Goal: Information Seeking & Learning: Learn about a topic

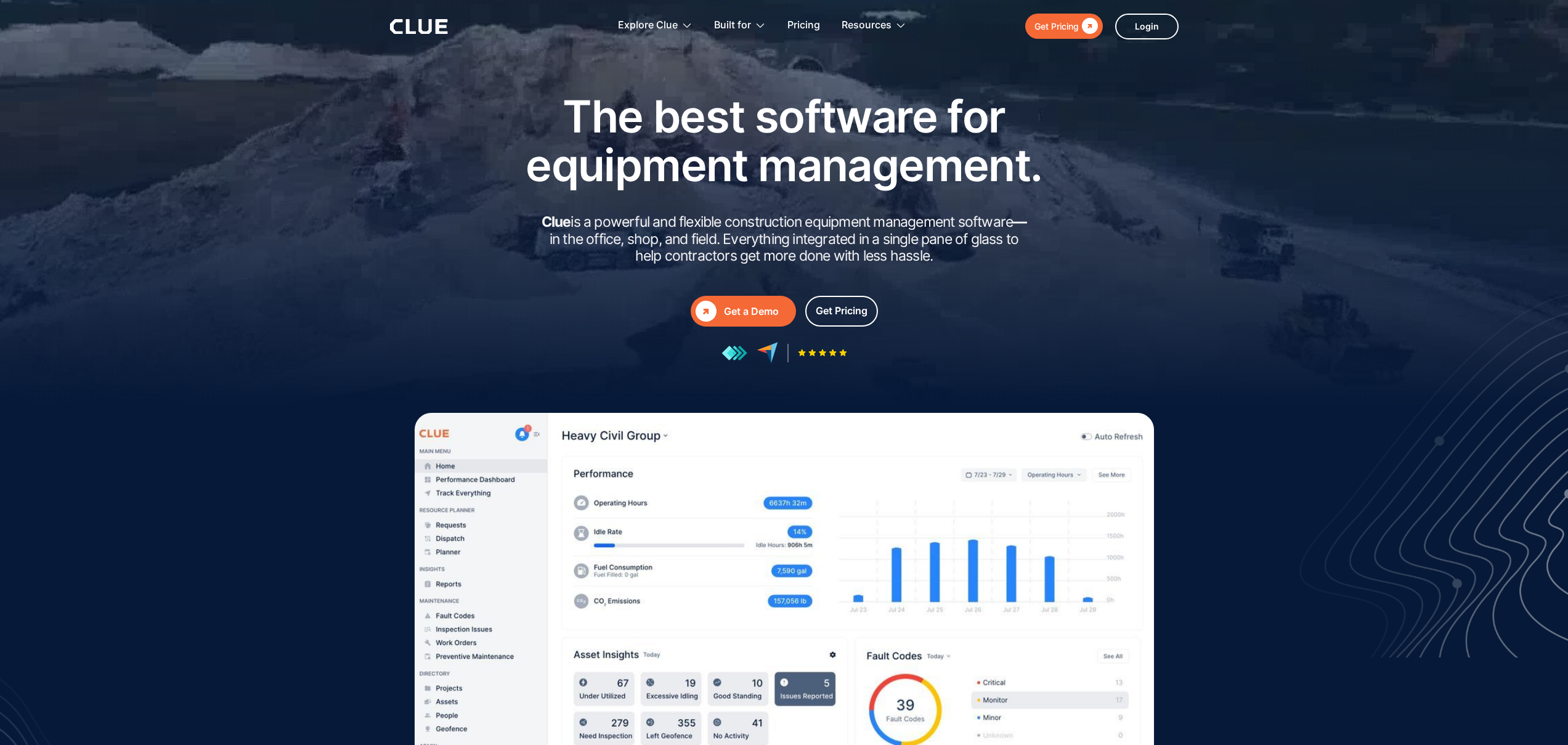
drag, startPoint x: 438, startPoint y: 110, endPoint x: 906, endPoint y: 379, distance: 539.8
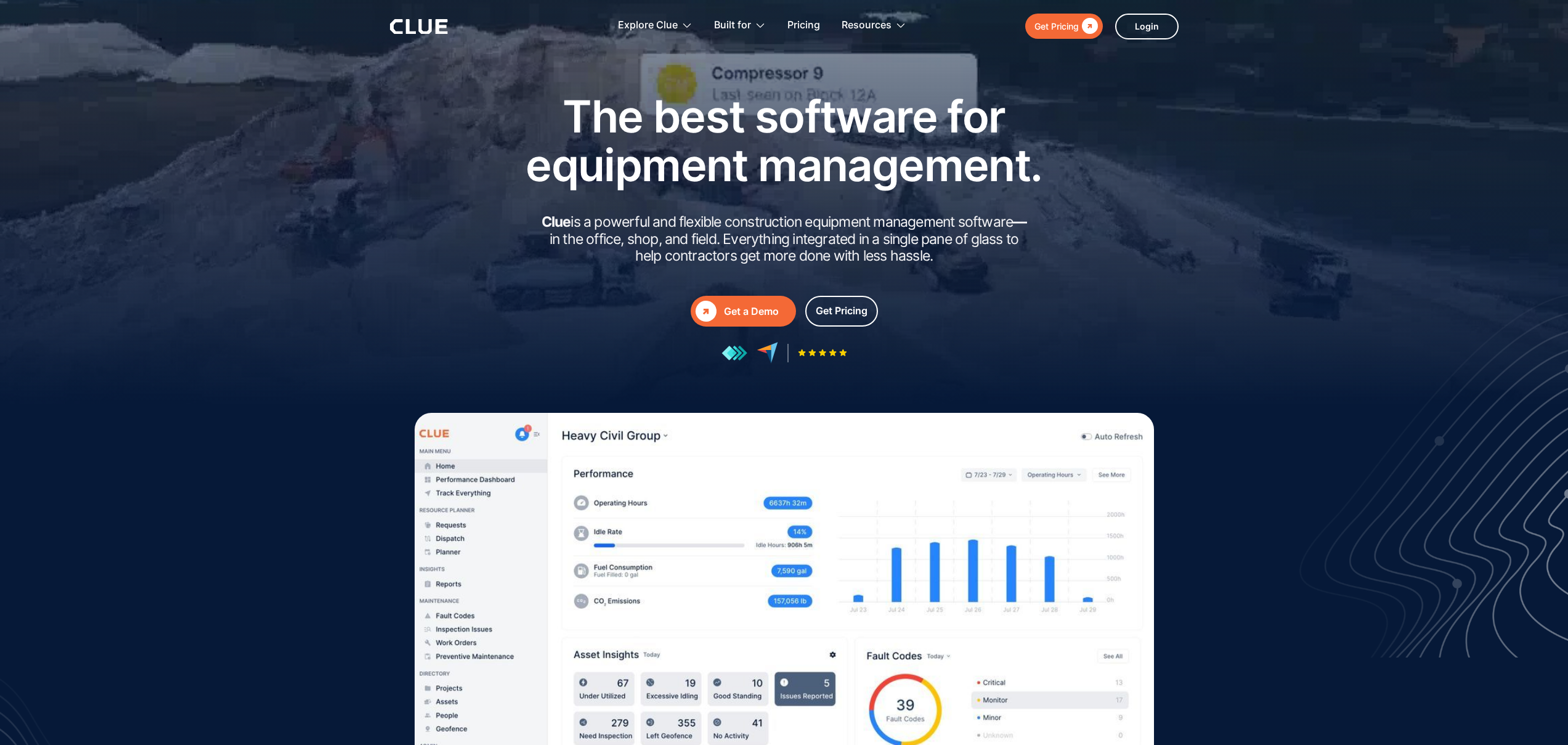
click at [906, 379] on div "The best software for equipment management. Clue is a powerful and flexible con…" at bounding box center [784, 246] width 1568 height 493
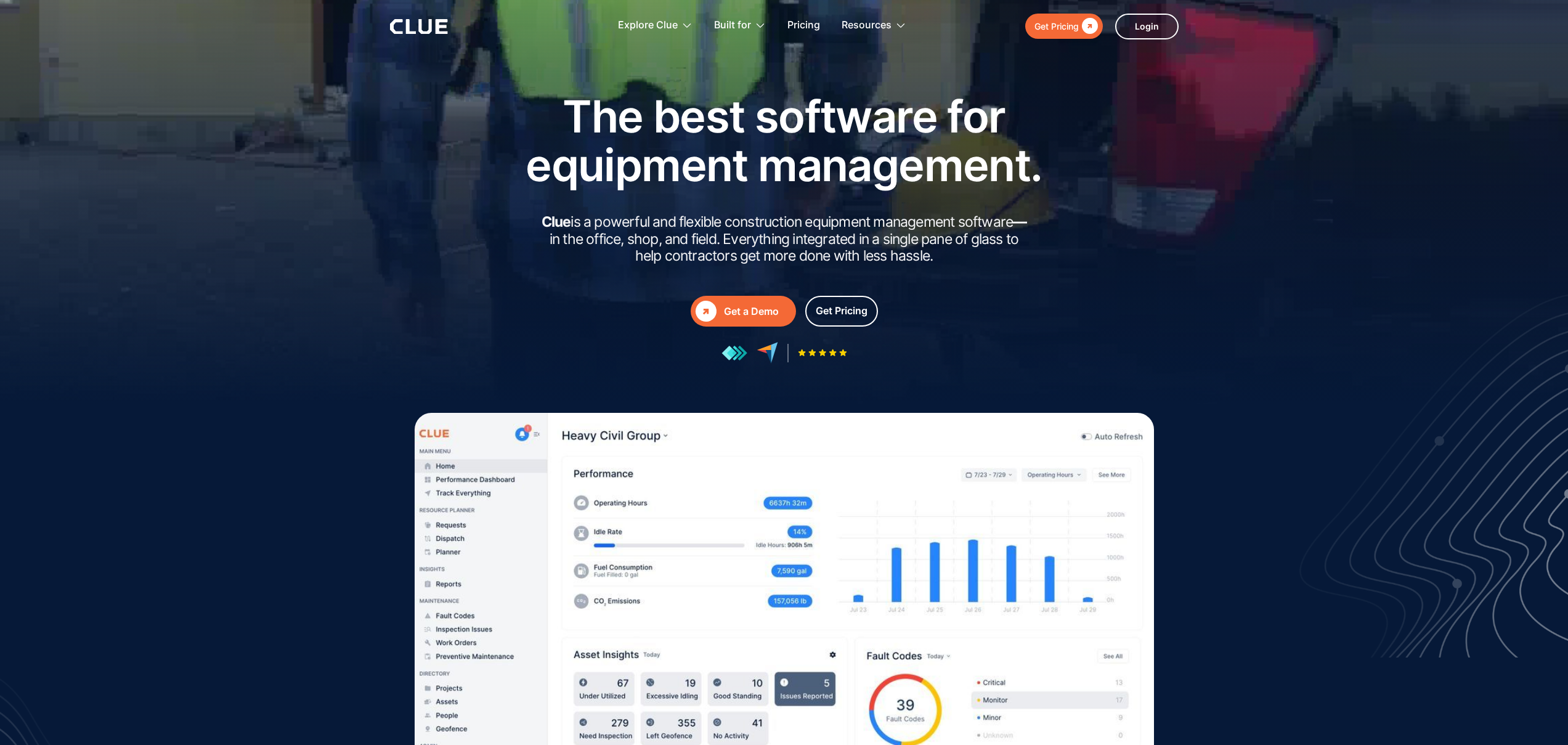
click at [932, 387] on div at bounding box center [784, 246] width 1568 height 493
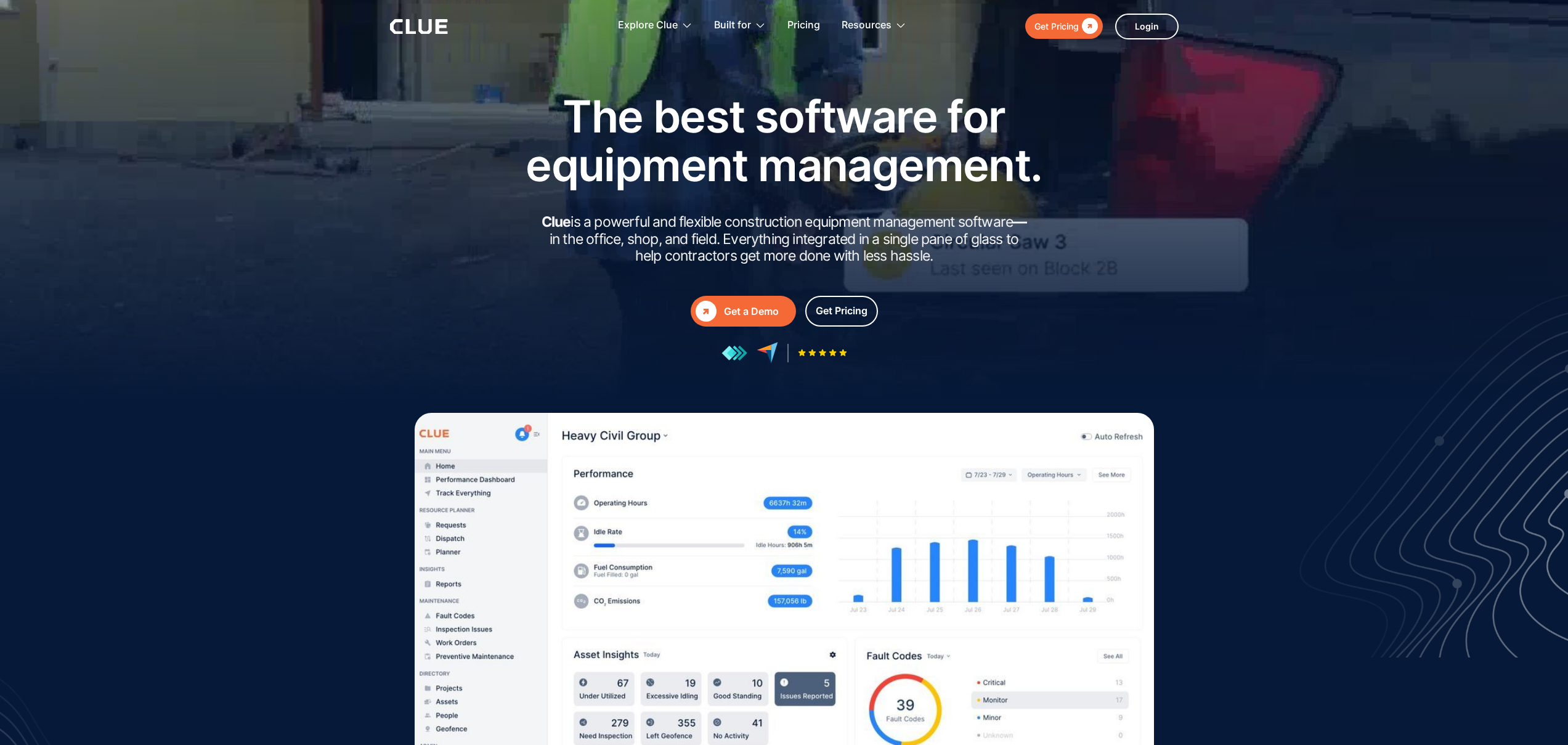
scroll to position [2, 0]
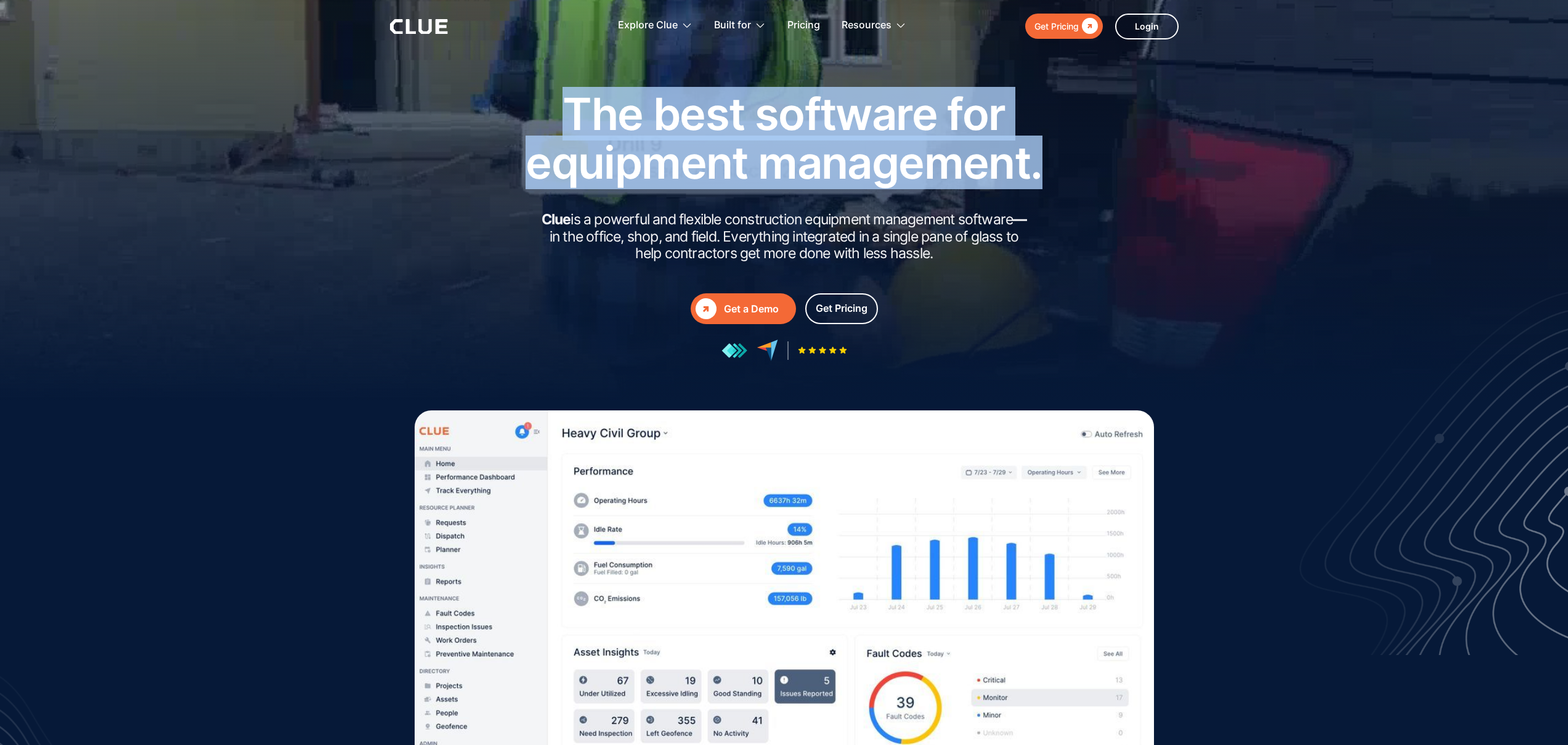
drag, startPoint x: 476, startPoint y: 108, endPoint x: 1123, endPoint y: 196, distance: 653.0
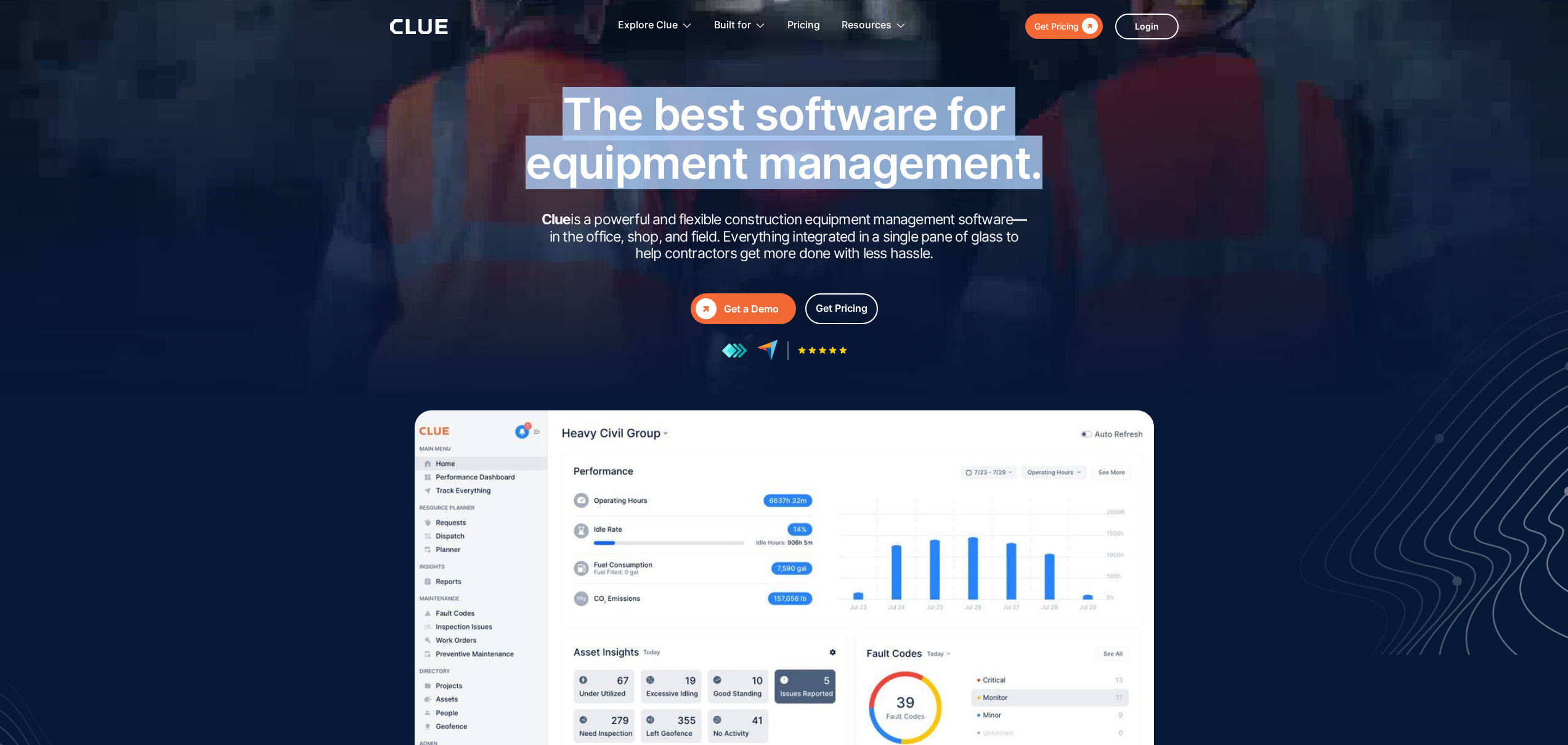
click at [1123, 196] on div "The best software for equipment management. Clue is a powerful and flexible con…" at bounding box center [784, 225] width 727 height 271
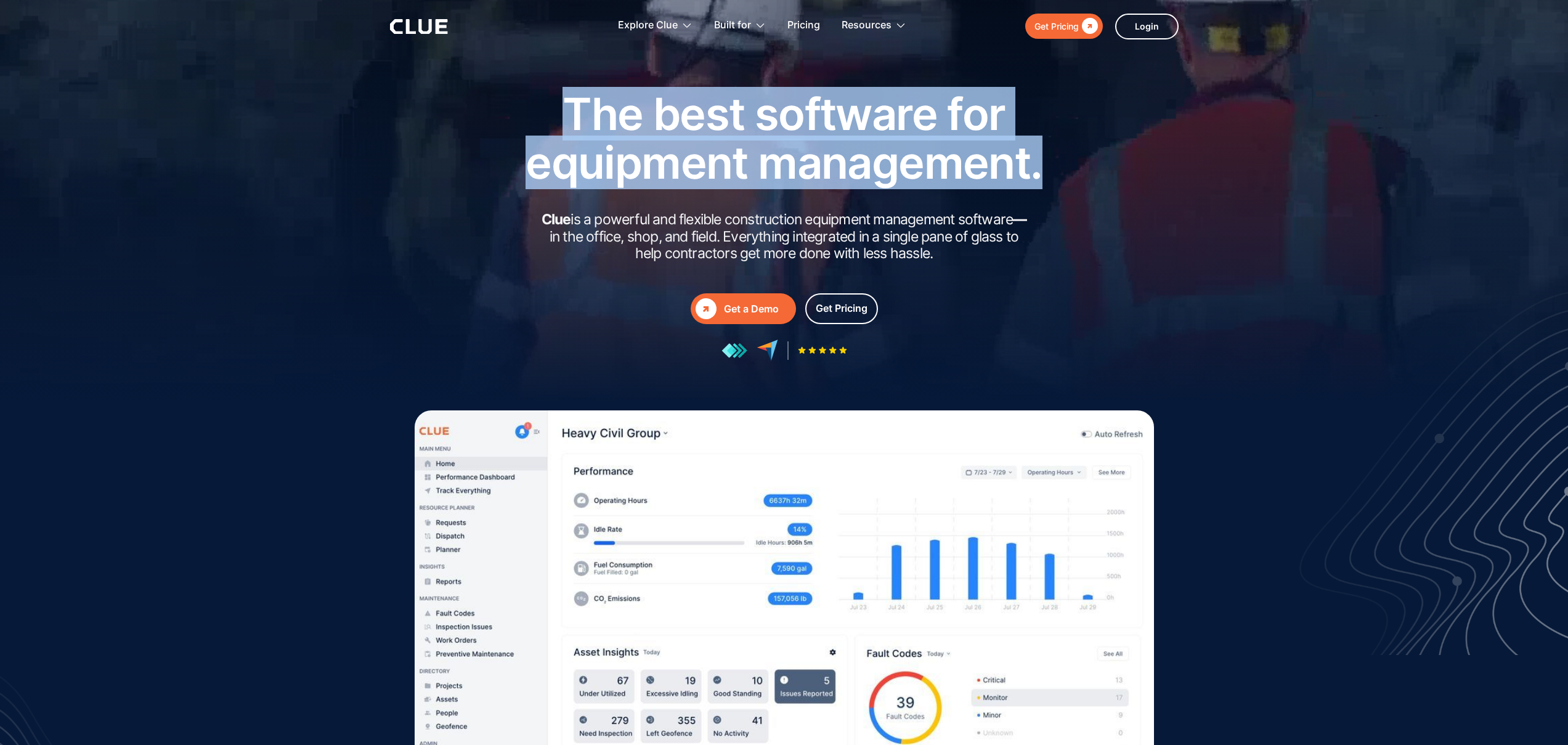
click at [1123, 196] on div "The best software for equipment management. Clue is a powerful and flexible con…" at bounding box center [784, 225] width 727 height 271
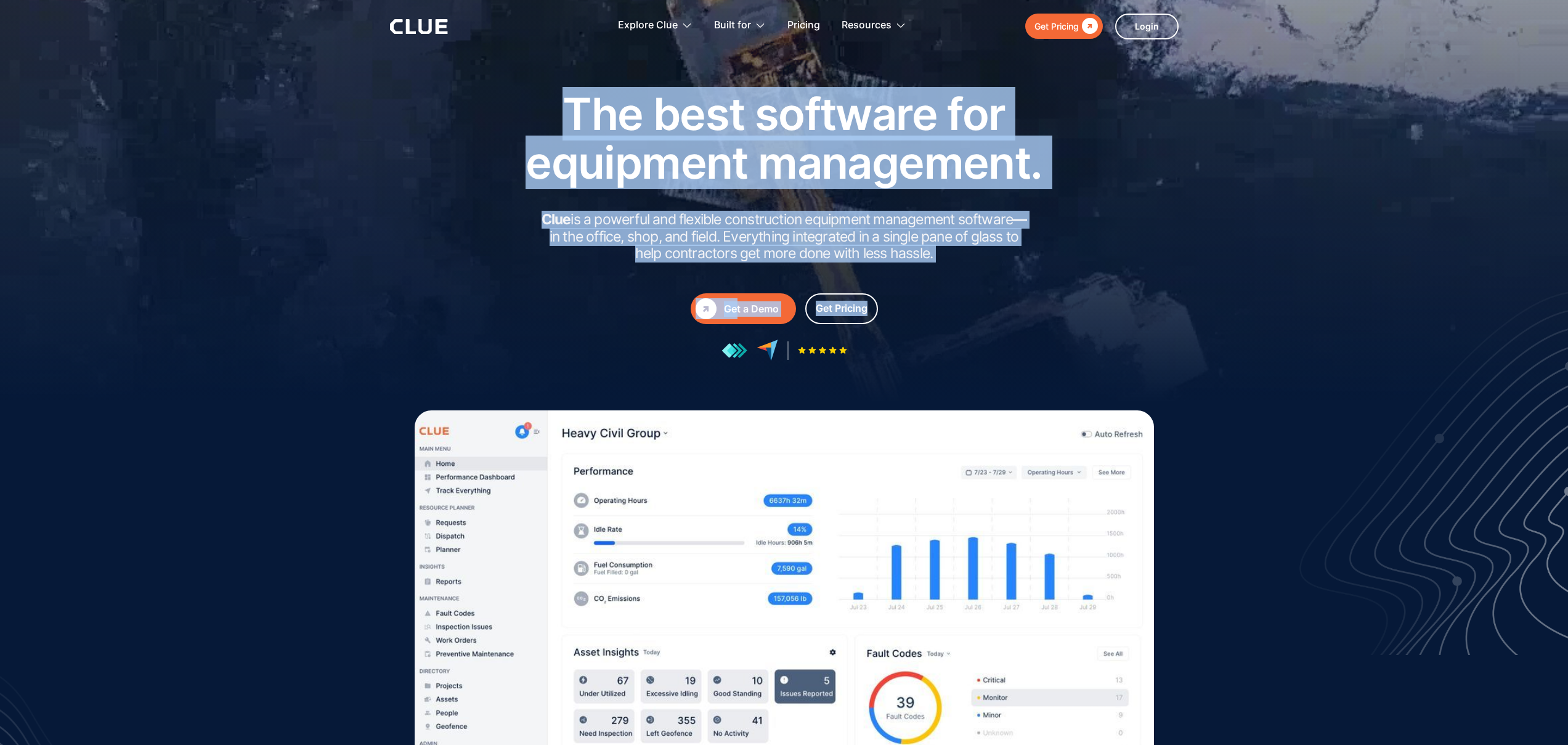
drag, startPoint x: 1117, startPoint y: 320, endPoint x: 453, endPoint y: 85, distance: 704.4
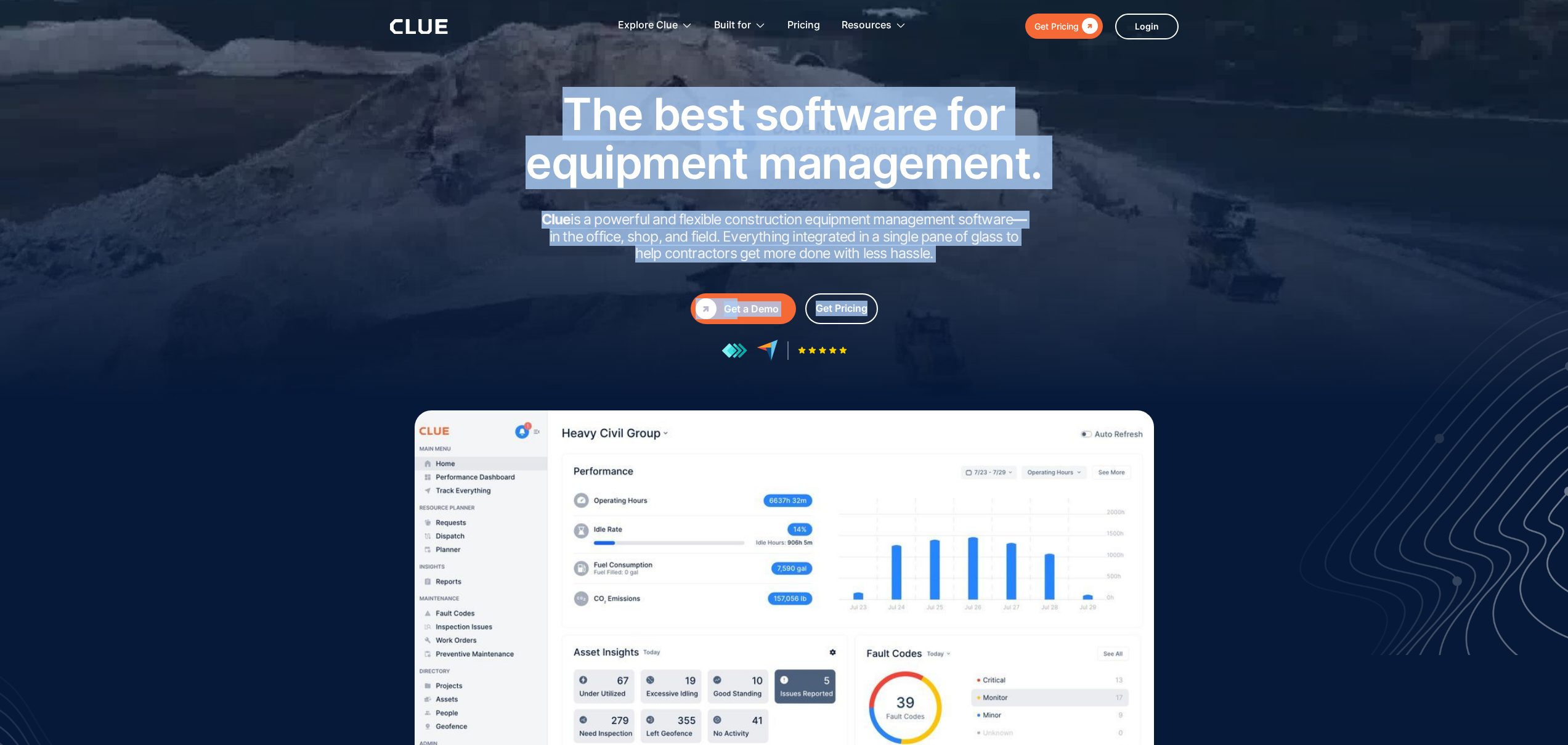
click at [453, 85] on div "The best software for equipment management. Clue is a powerful and flexible con…" at bounding box center [784, 244] width 1568 height 493
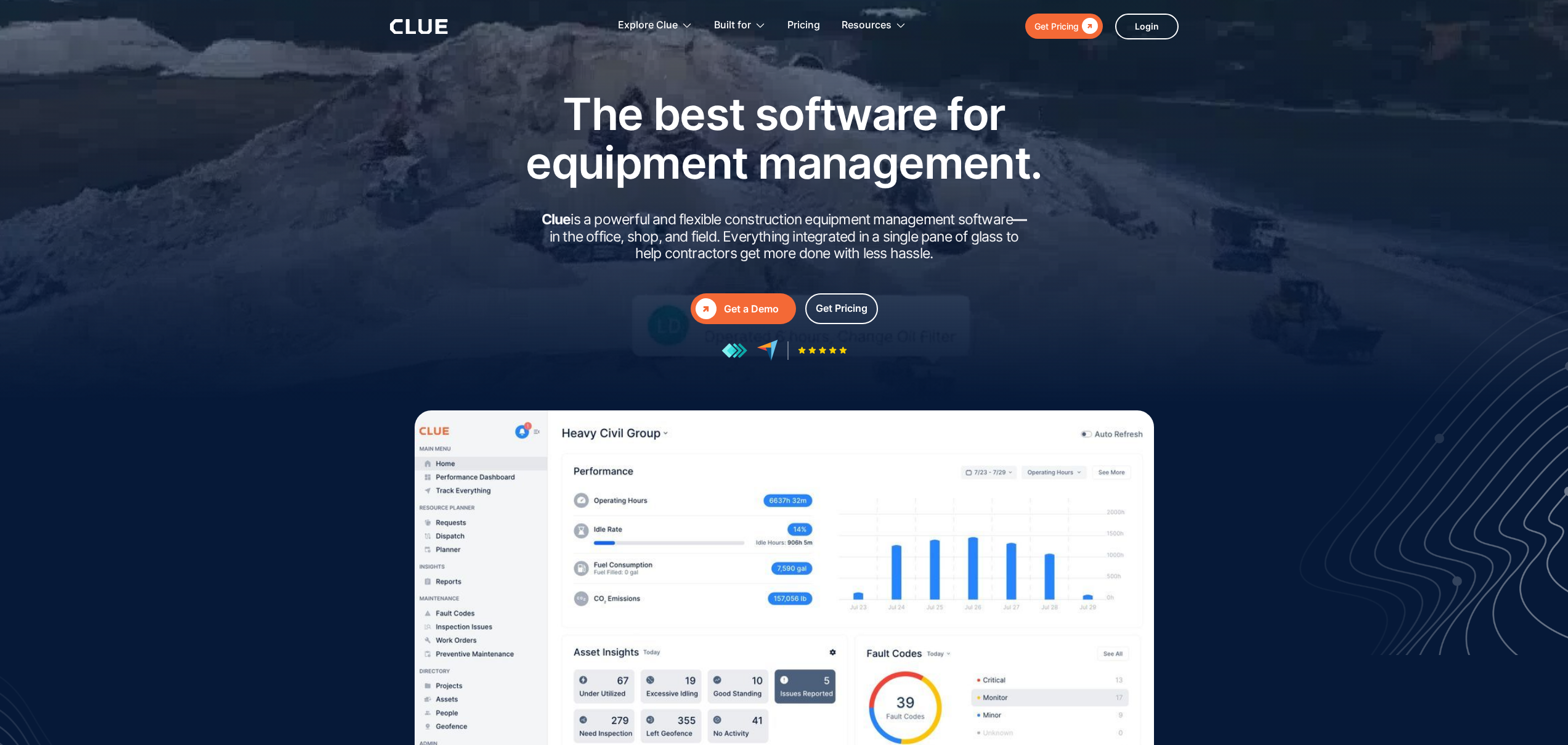
drag, startPoint x: 453, startPoint y: 85, endPoint x: 449, endPoint y: 95, distance: 10.8
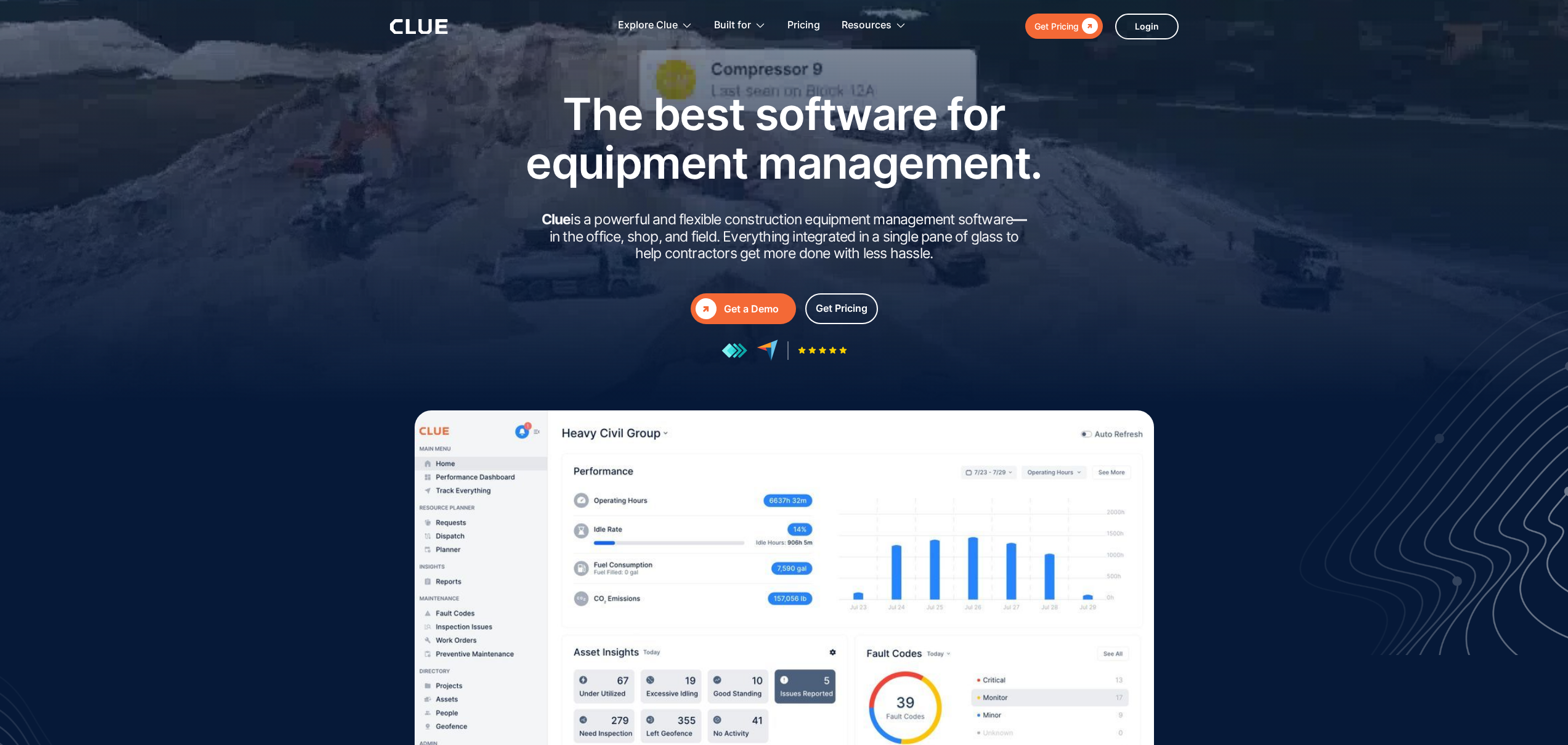
click at [453, 86] on div at bounding box center [784, 244] width 1568 height 493
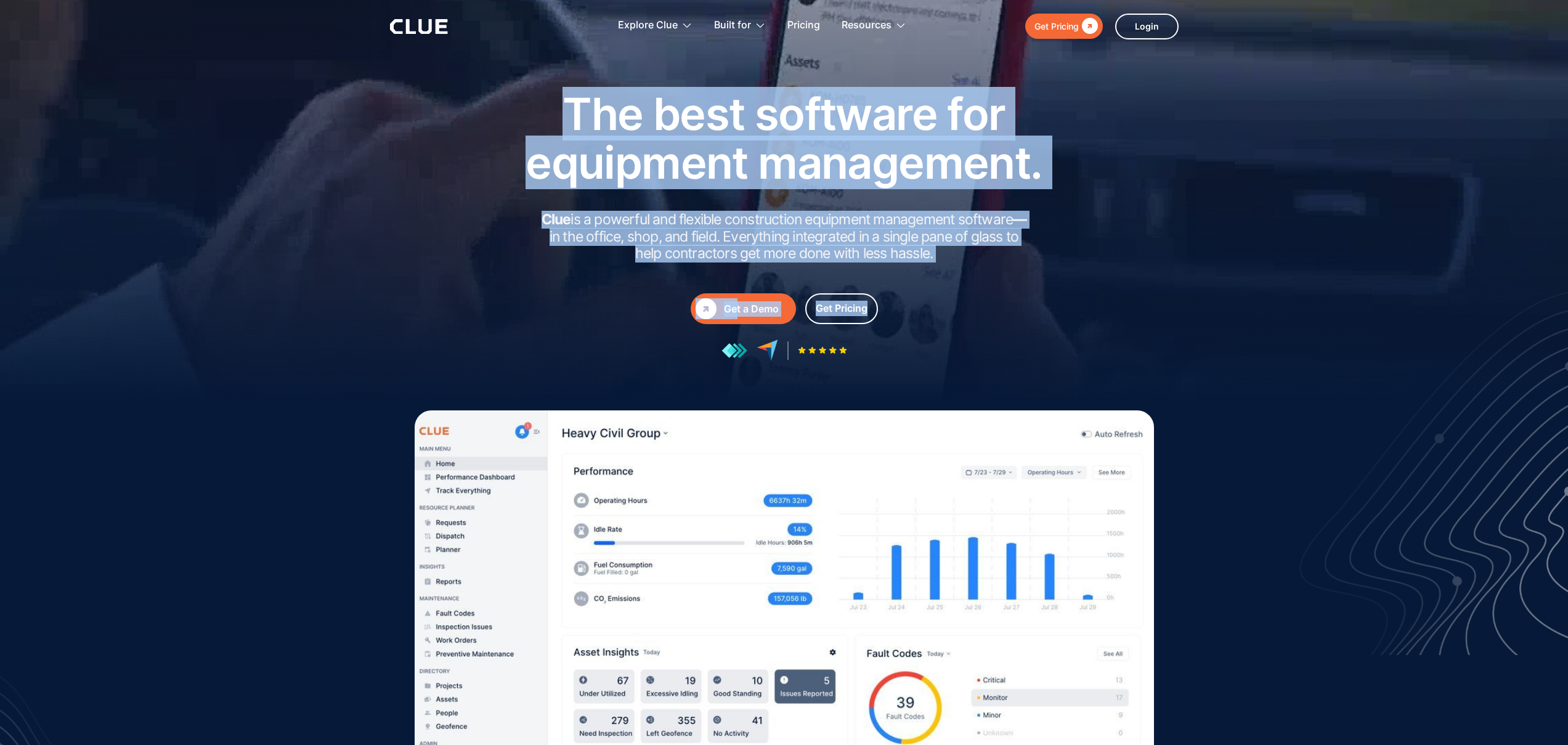
drag, startPoint x: 454, startPoint y: 101, endPoint x: 1104, endPoint y: 323, distance: 686.9
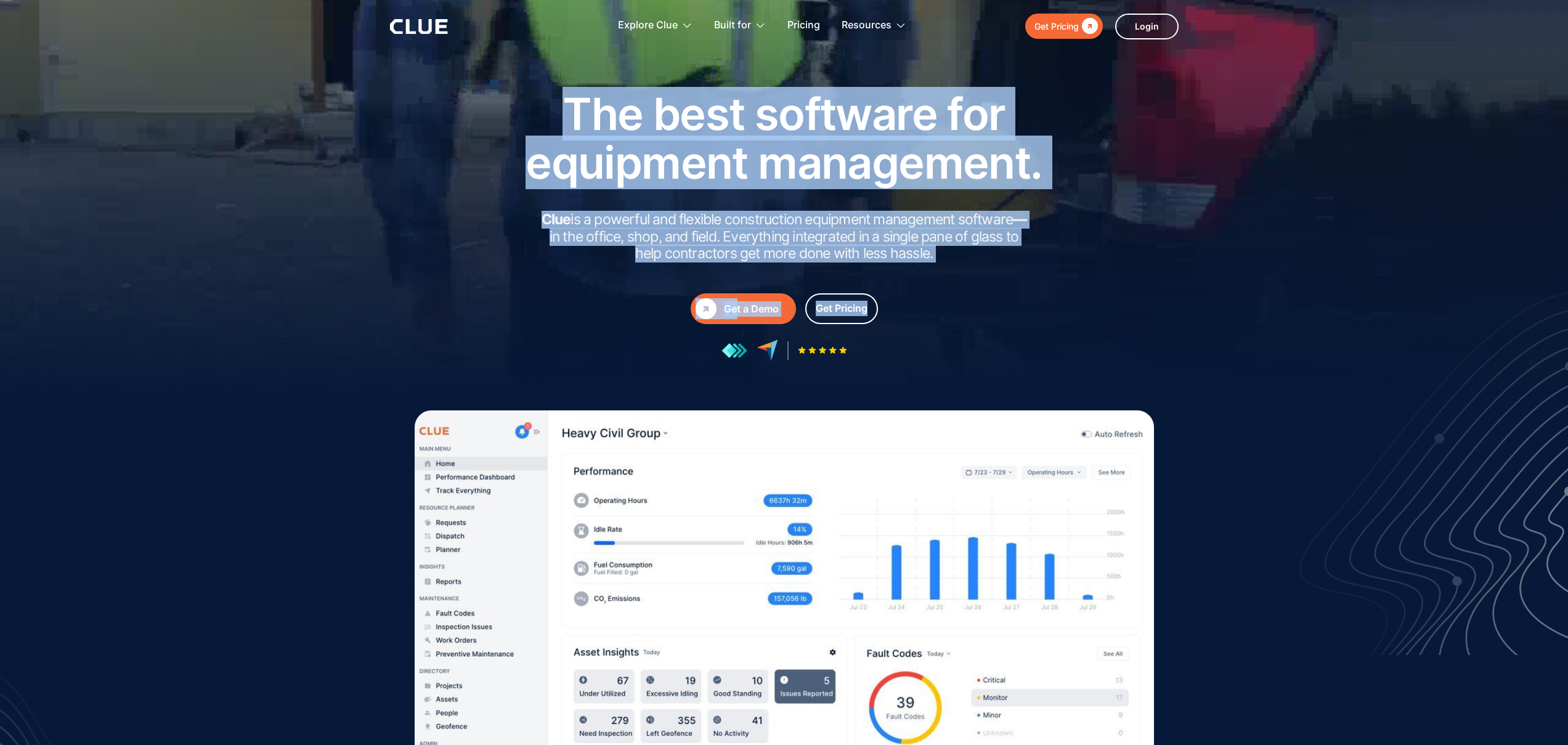
click at [1104, 323] on div "The best software for equipment management. Clue is a powerful and flexible con…" at bounding box center [784, 225] width 727 height 271
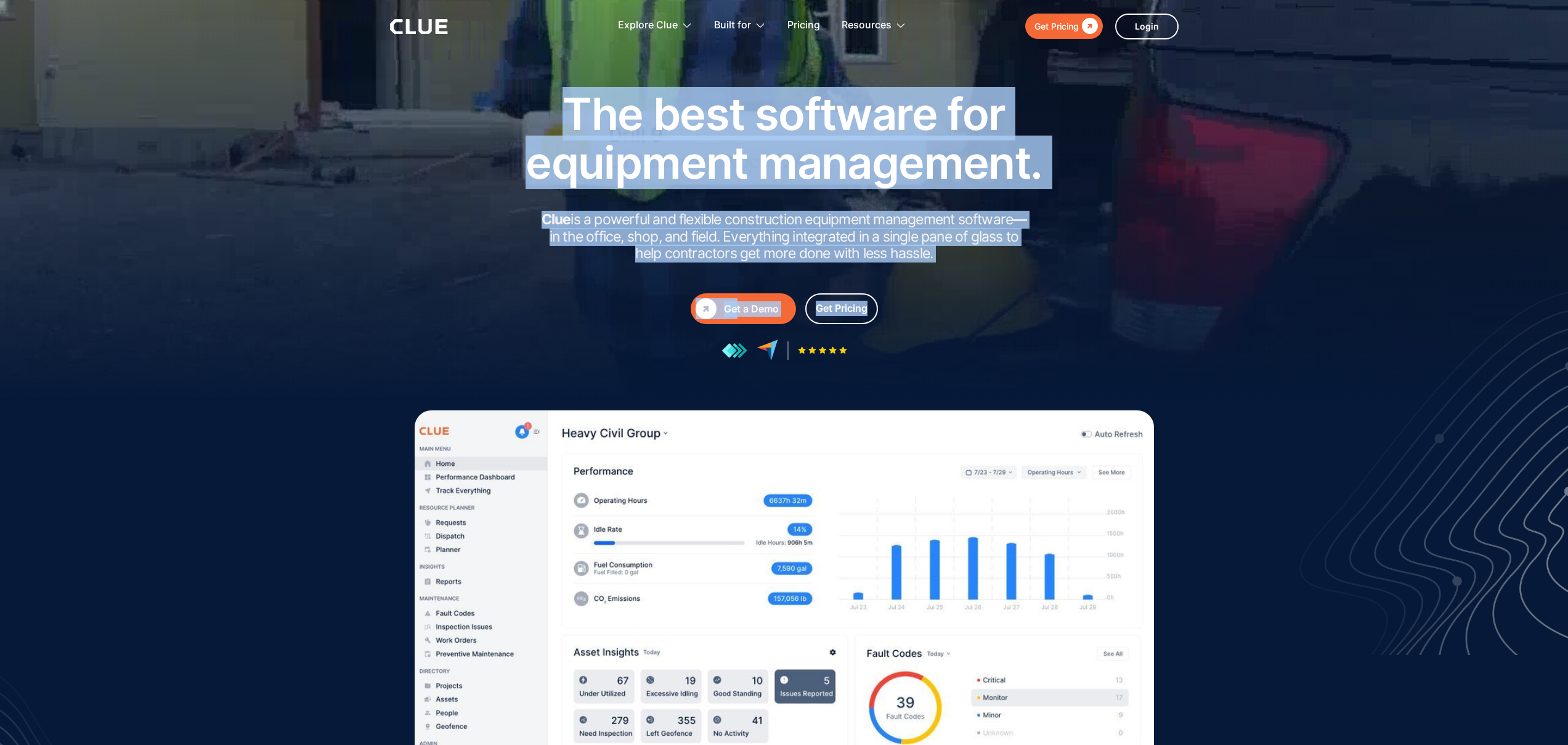
click at [1104, 323] on div "The best software for equipment management. Clue is a powerful and flexible con…" at bounding box center [784, 225] width 727 height 271
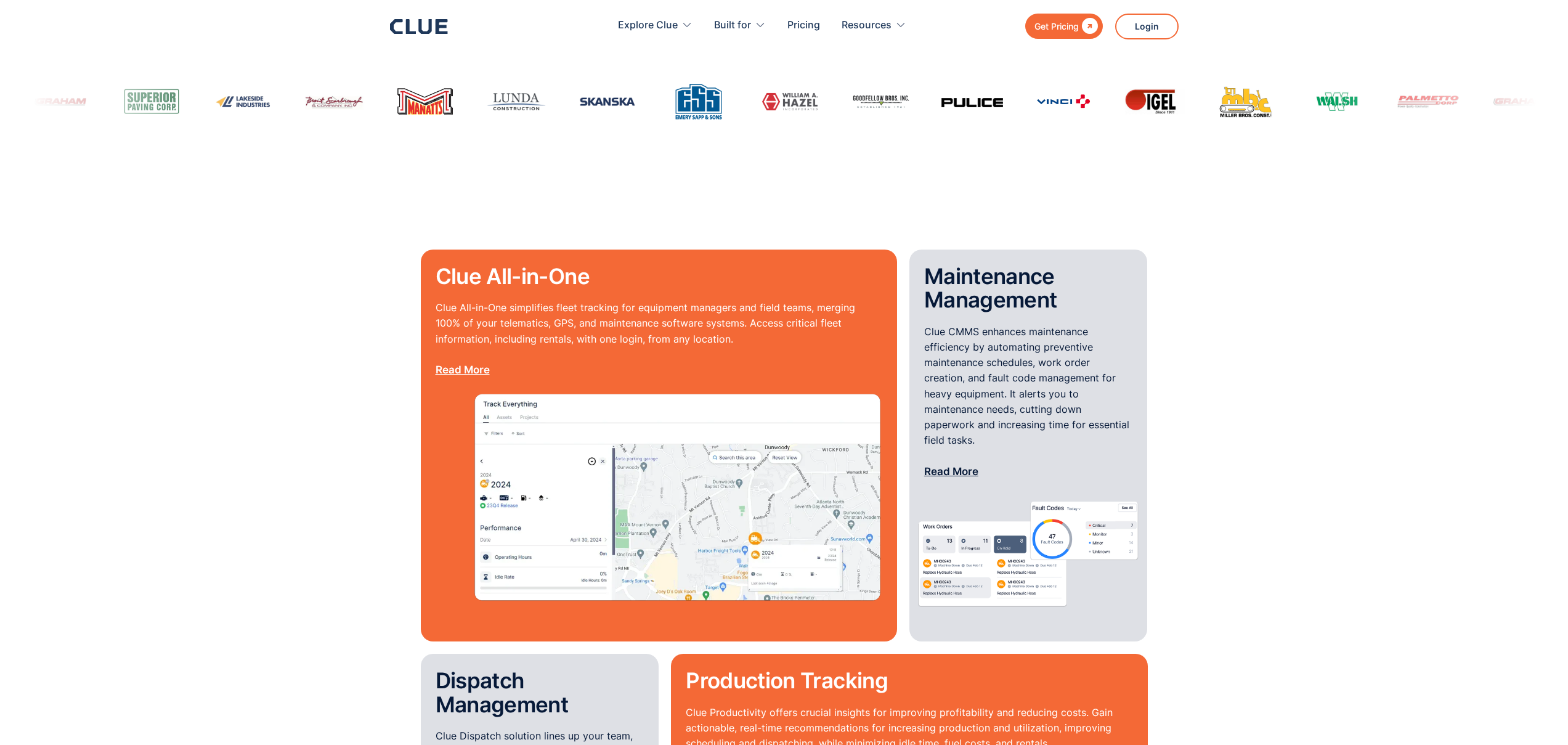
scroll to position [975, 0]
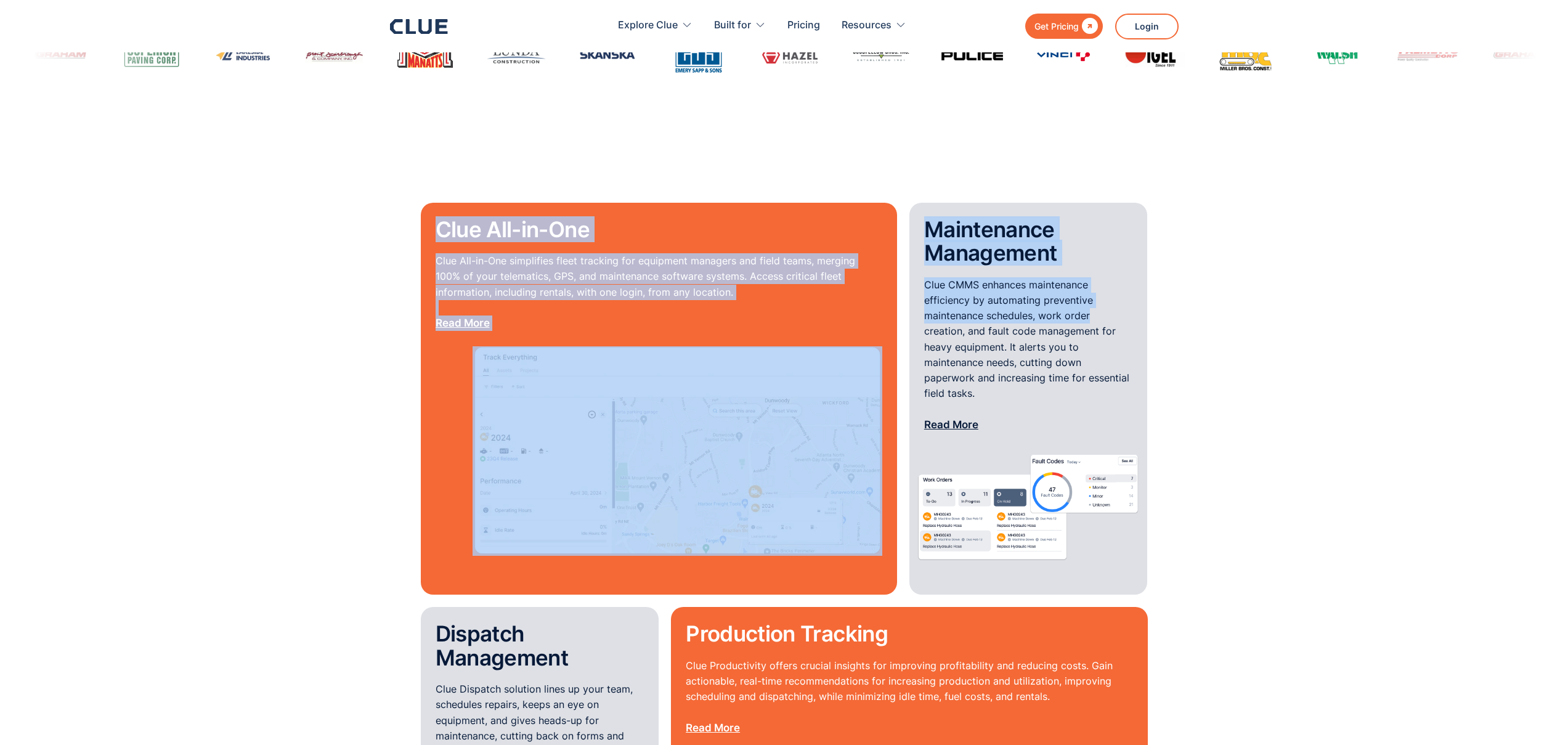
drag, startPoint x: 412, startPoint y: 201, endPoint x: 1108, endPoint y: 293, distance: 702.1
click at [1108, 293] on section "Clue All-in-One Clue All-in-One simplifies fleet tracking for equipment manager…" at bounding box center [784, 586] width 1568 height 855
click at [1108, 293] on p "Clue CMMS enhances maintenance efficiency by automating preventive maintenance …" at bounding box center [1028, 355] width 209 height 156
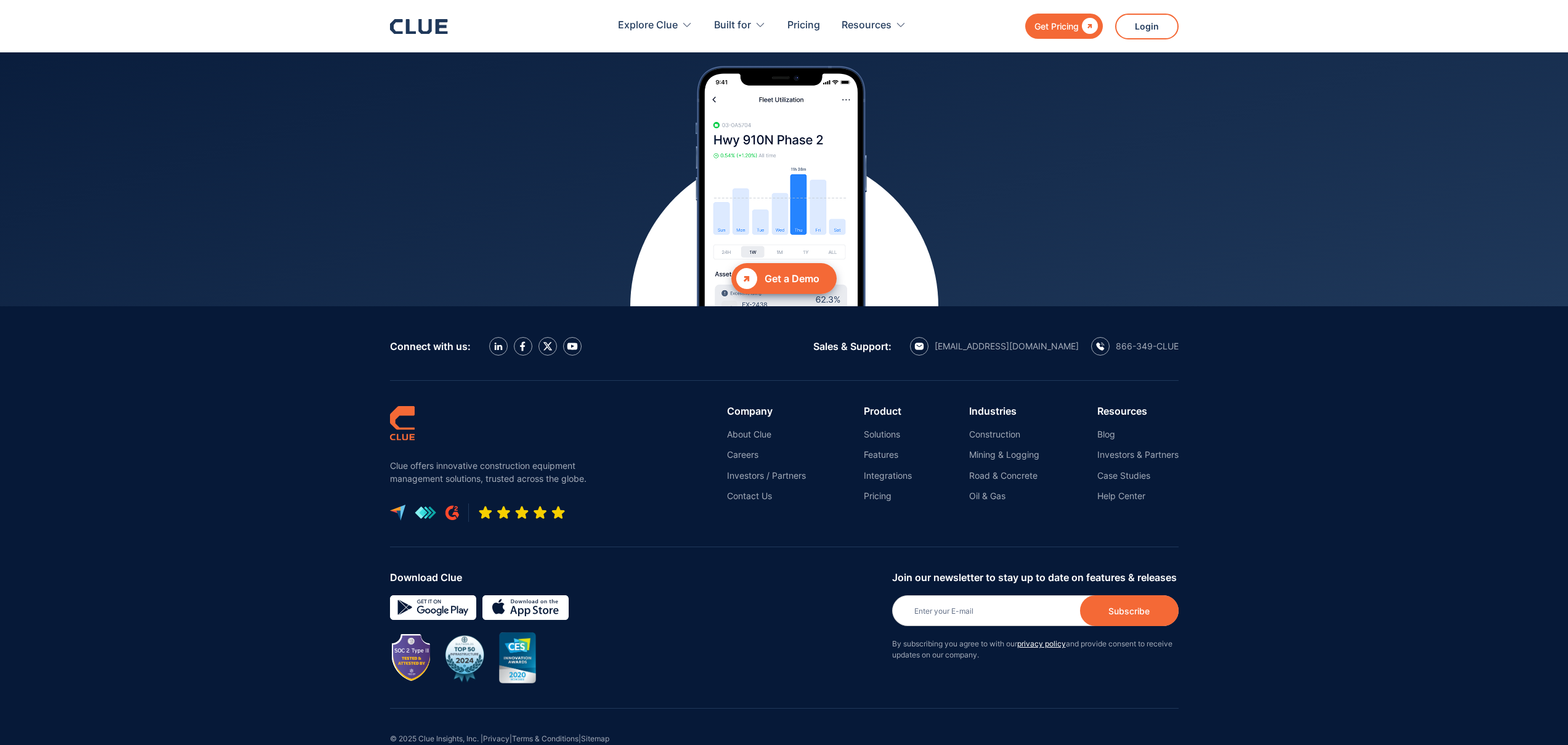
scroll to position [5396, 0]
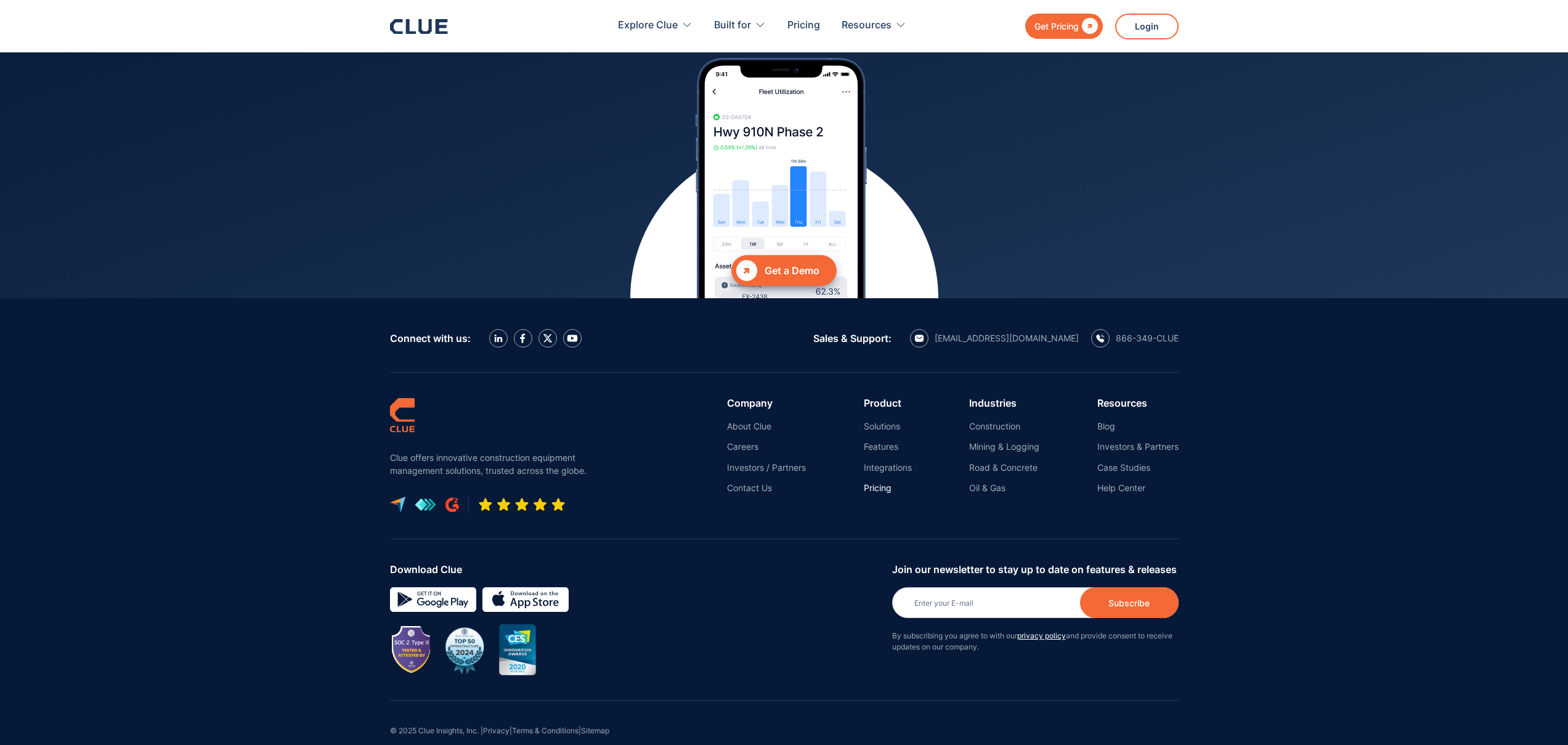
click at [869, 483] on link "Pricing" at bounding box center [887, 488] width 48 height 11
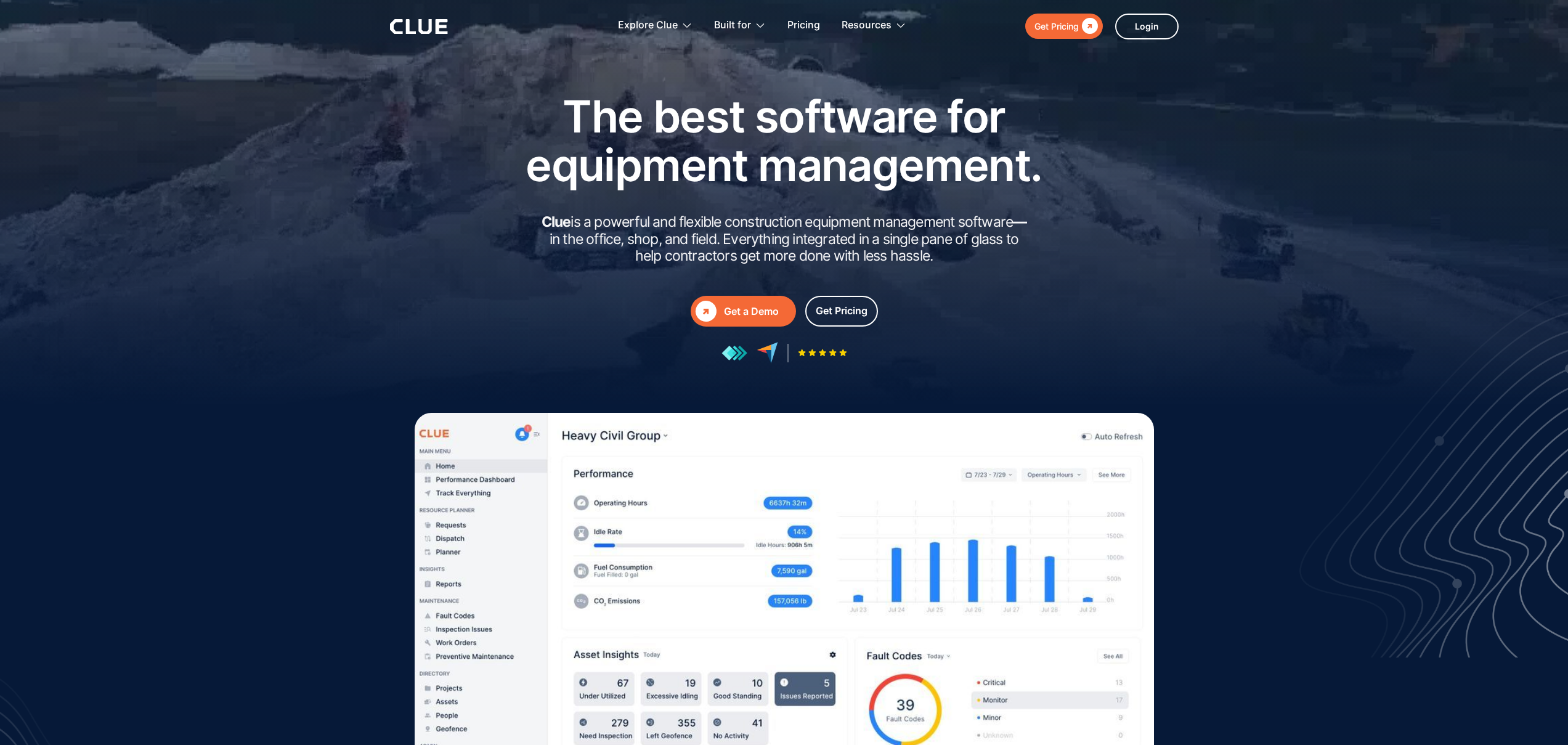
scroll to position [5365, 0]
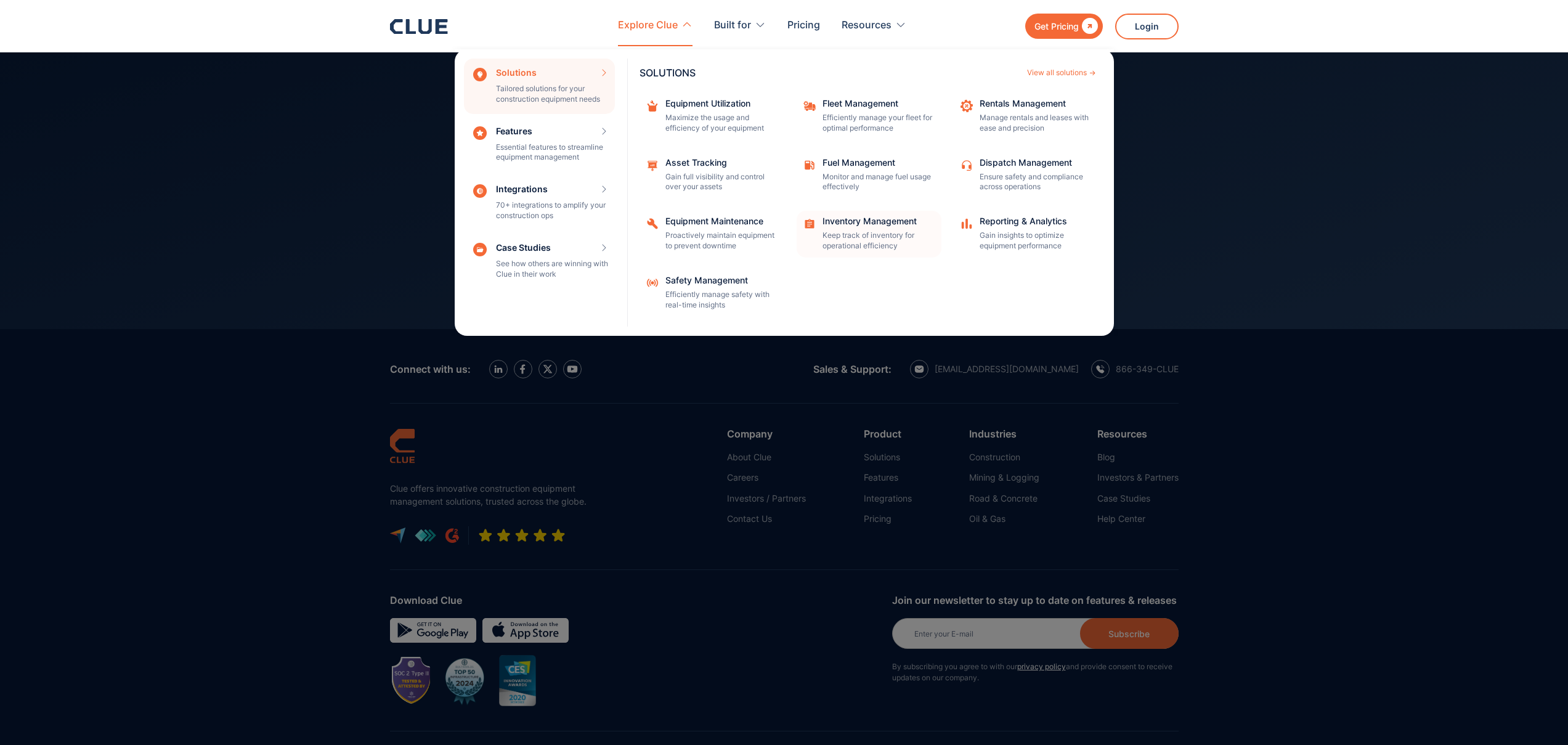
click at [885, 242] on p "Keep track of inventory for operational efficiency" at bounding box center [877, 240] width 111 height 21
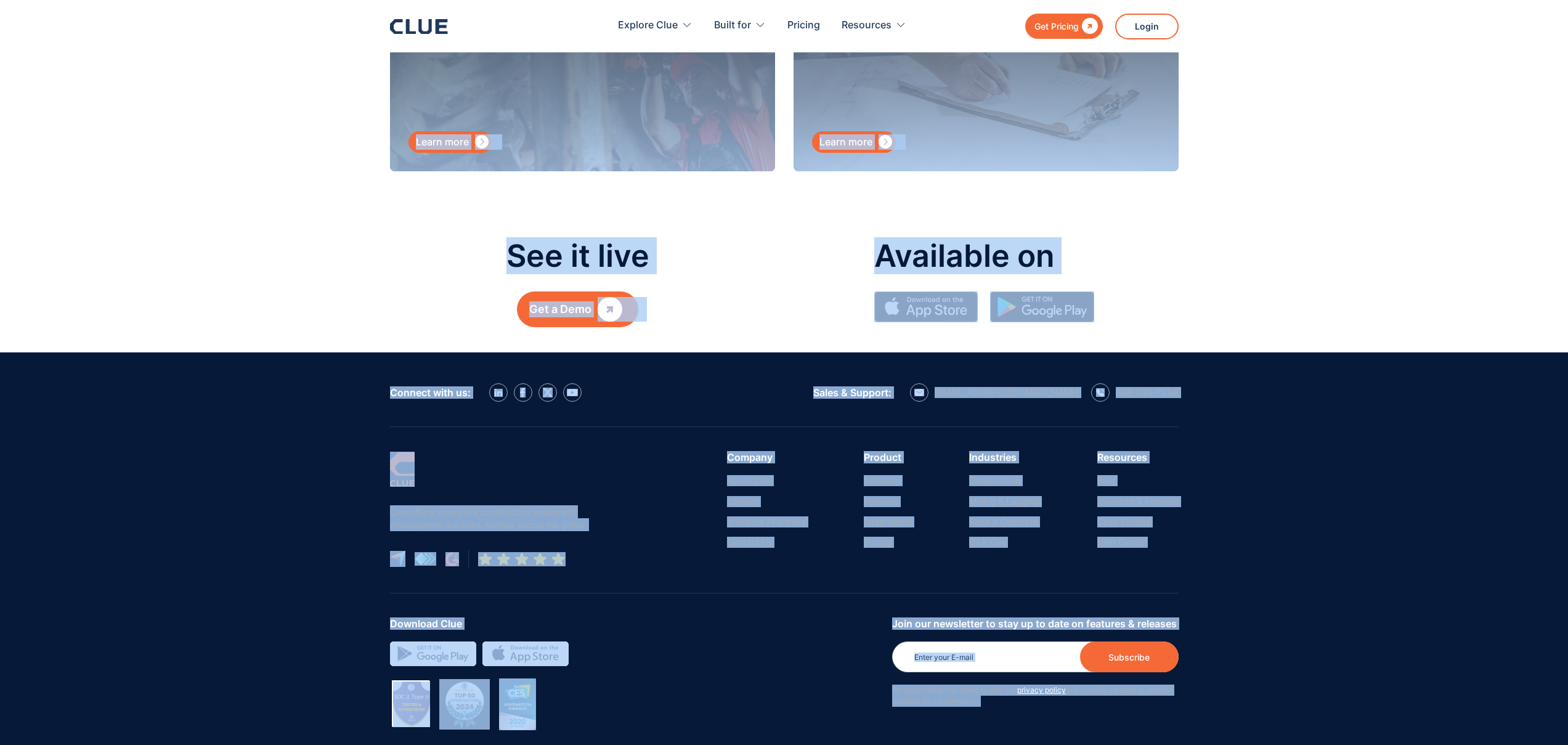
scroll to position [6159, 0]
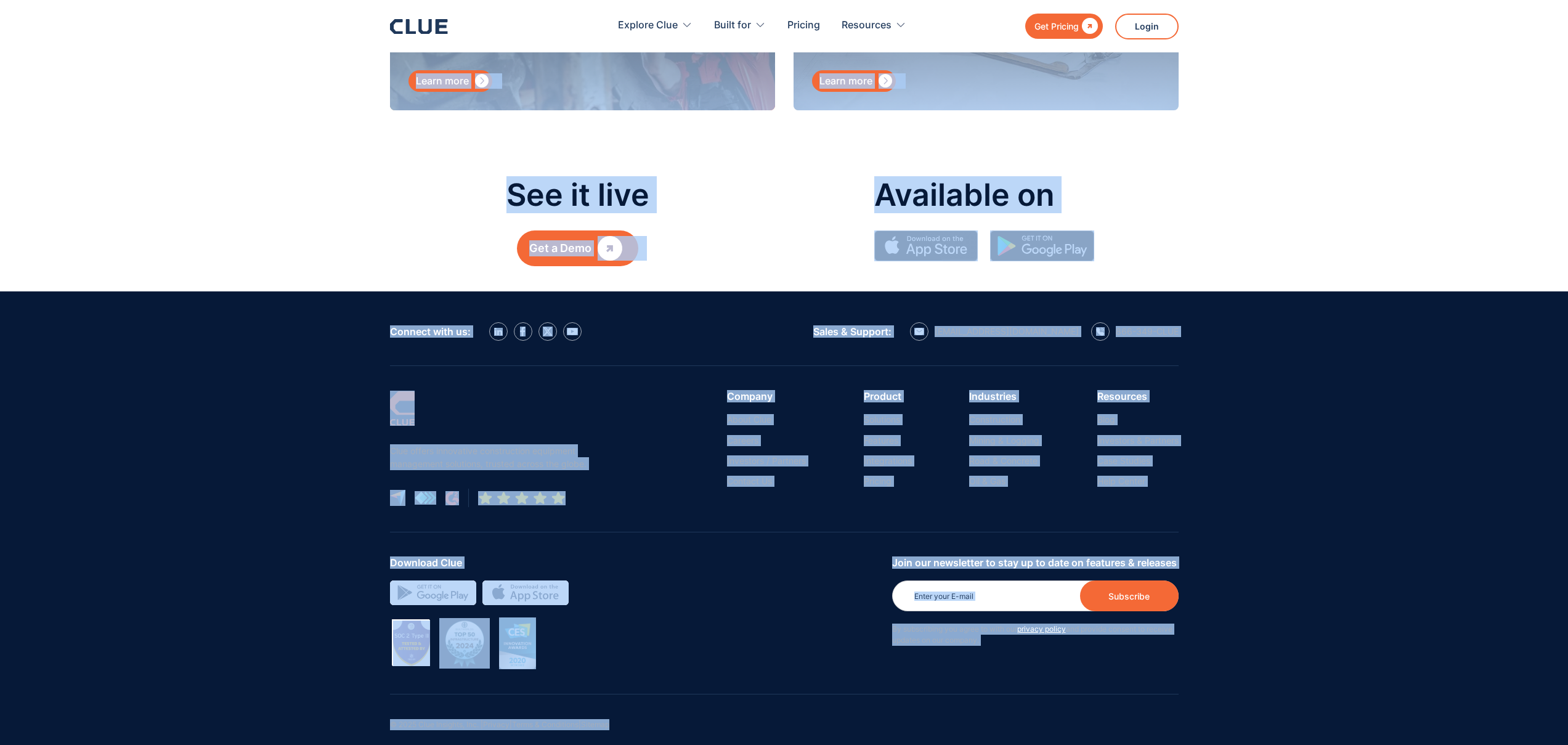
drag, startPoint x: 416, startPoint y: 185, endPoint x: 1187, endPoint y: 757, distance: 960.0
click at [1210, 544] on footer "Connect with us: Sales & Support: hello@getclue.com 866-349-CLUE Clue offers in…" at bounding box center [784, 525] width 1568 height 469
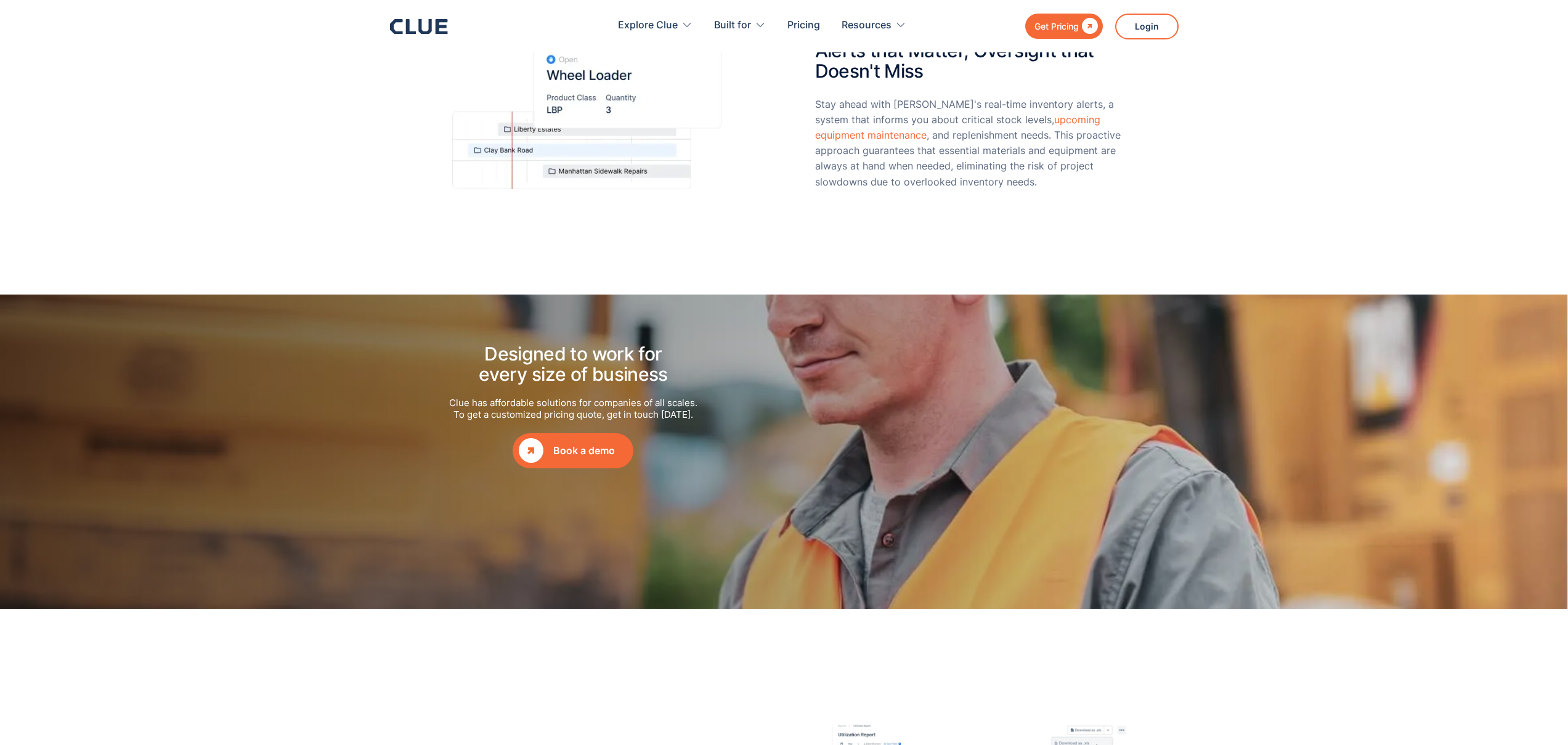
scroll to position [1749, 0]
